Goal: Transaction & Acquisition: Book appointment/travel/reservation

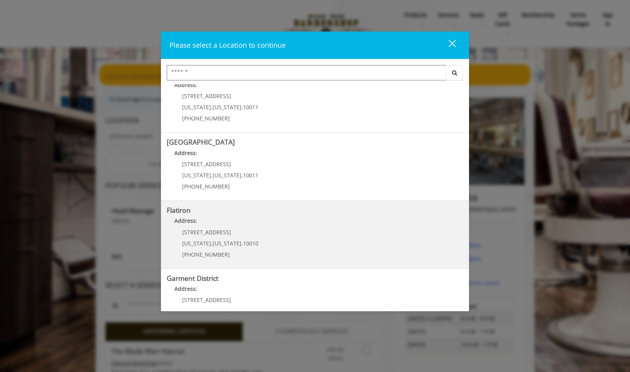
scroll to position [87, 0]
click at [218, 245] on span "New York" at bounding box center [227, 243] width 29 height 7
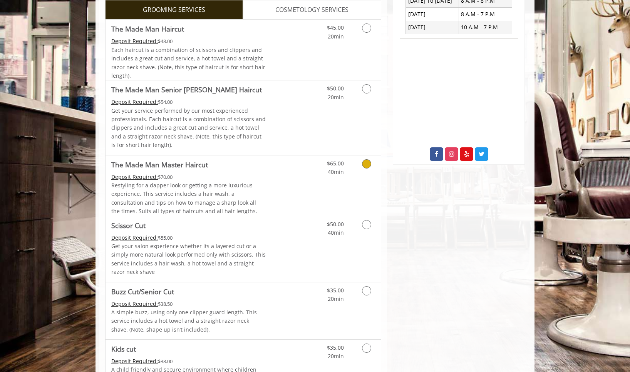
scroll to position [232, 0]
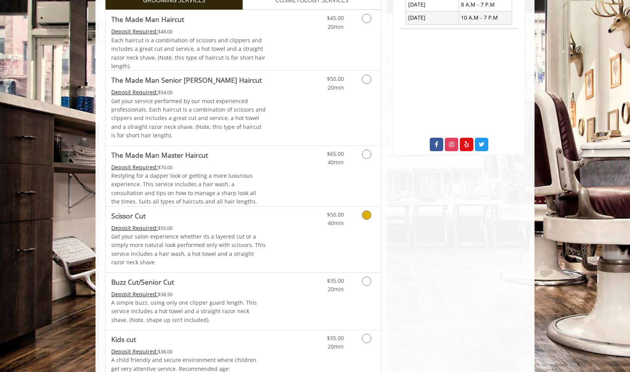
click at [366, 213] on icon "Grooming services" at bounding box center [366, 215] width 9 height 9
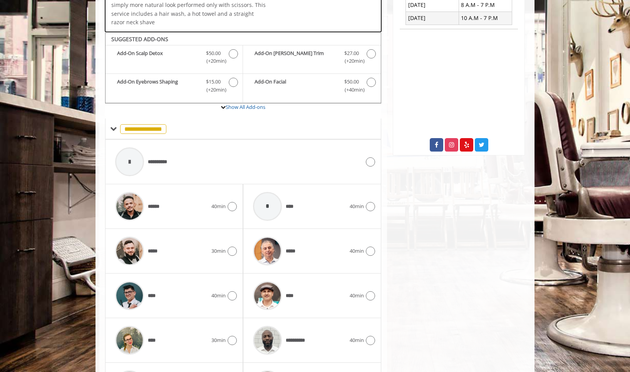
scroll to position [262, 0]
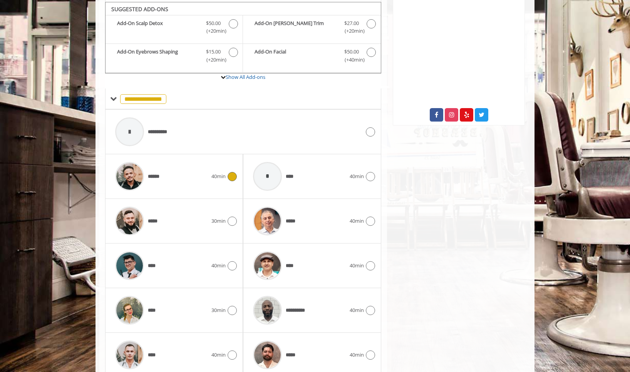
click at [231, 176] on icon at bounding box center [232, 176] width 9 height 9
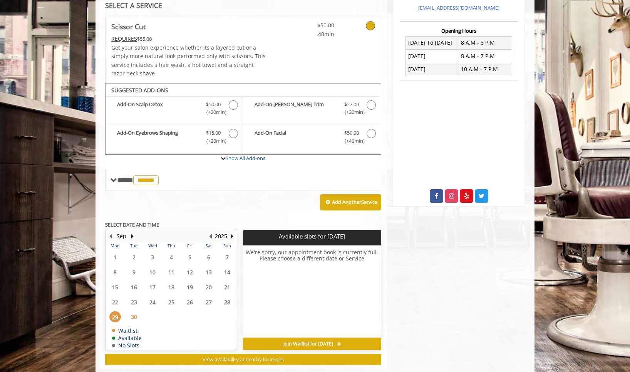
scroll to position [193, 0]
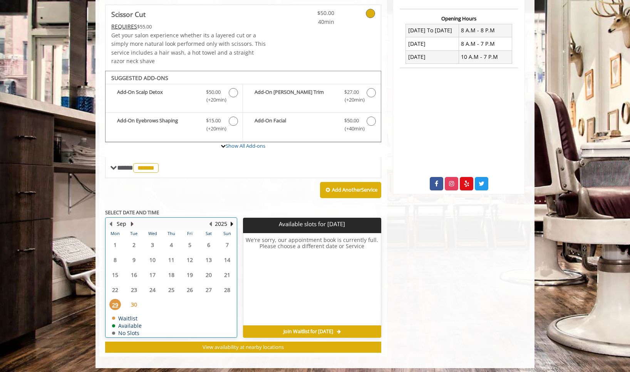
click at [131, 221] on button "Next Month" at bounding box center [132, 224] width 6 height 8
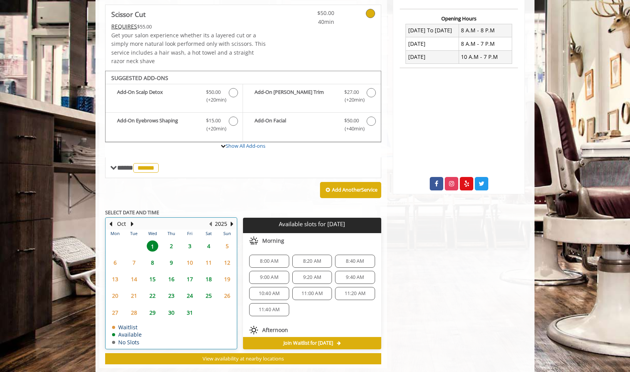
scroll to position [204, 0]
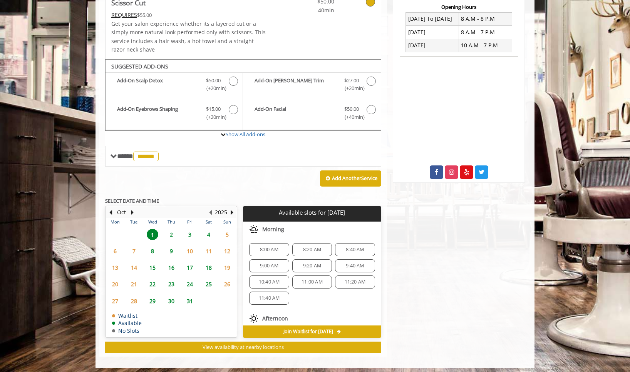
click at [155, 246] on span "8" at bounding box center [153, 251] width 12 height 11
click at [268, 250] on span "12:00 PM" at bounding box center [269, 252] width 21 height 6
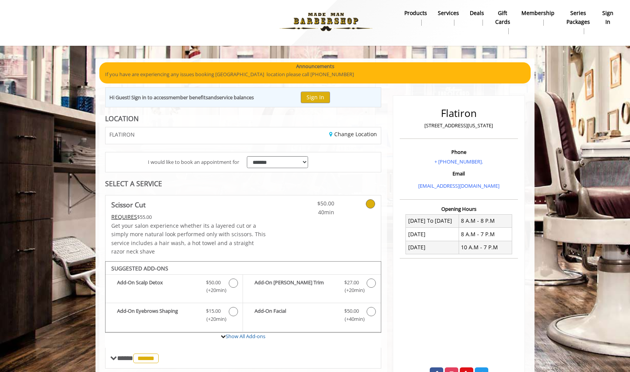
scroll to position [0, 0]
